Goal: Task Accomplishment & Management: Use online tool/utility

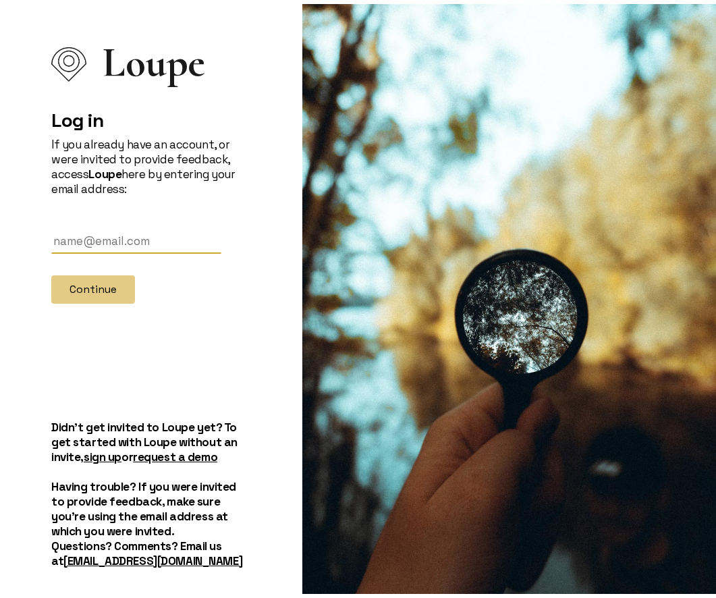
click at [132, 235] on input "text" at bounding box center [136, 237] width 170 height 25
type input "[EMAIL_ADDRESS][DOMAIN_NAME]"
click at [121, 286] on button "Continue" at bounding box center [93, 285] width 84 height 28
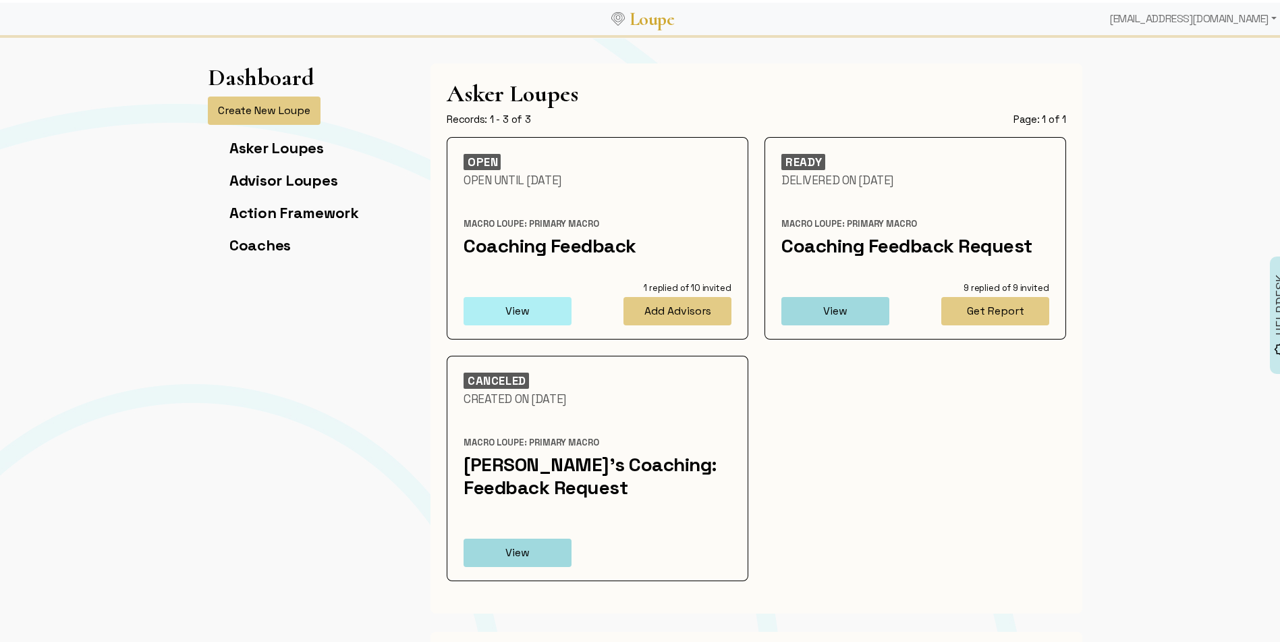
click at [537, 304] on button "View" at bounding box center [517, 308] width 108 height 28
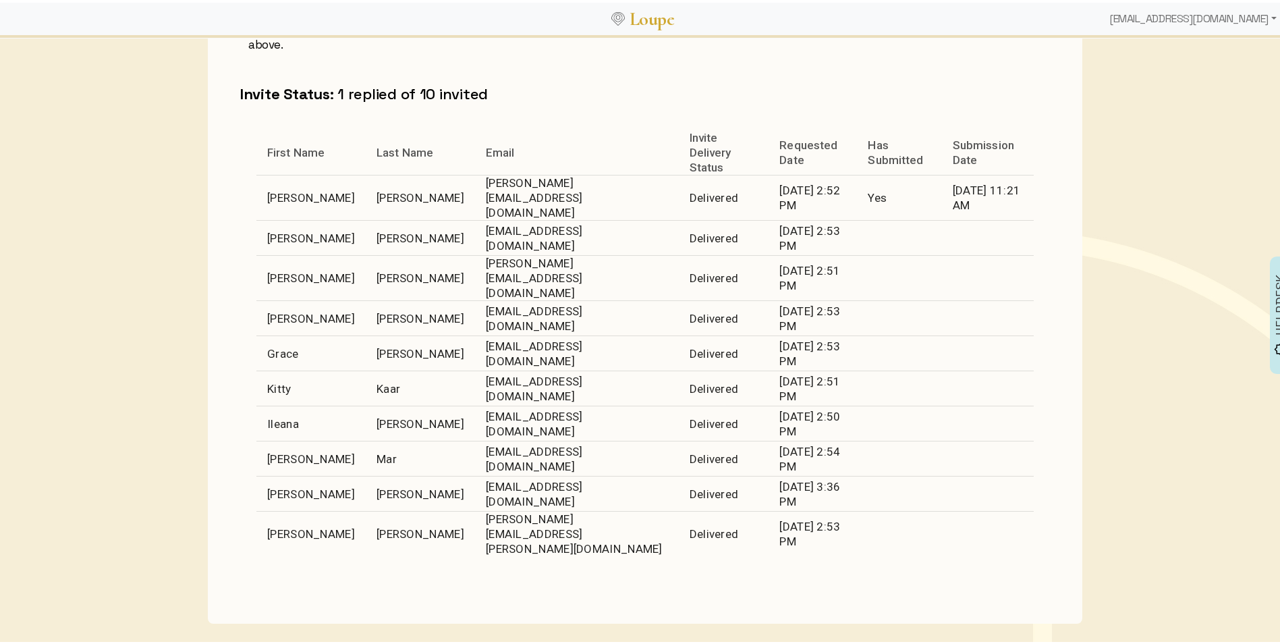
scroll to position [540, 0]
